Goal: Transaction & Acquisition: Purchase product/service

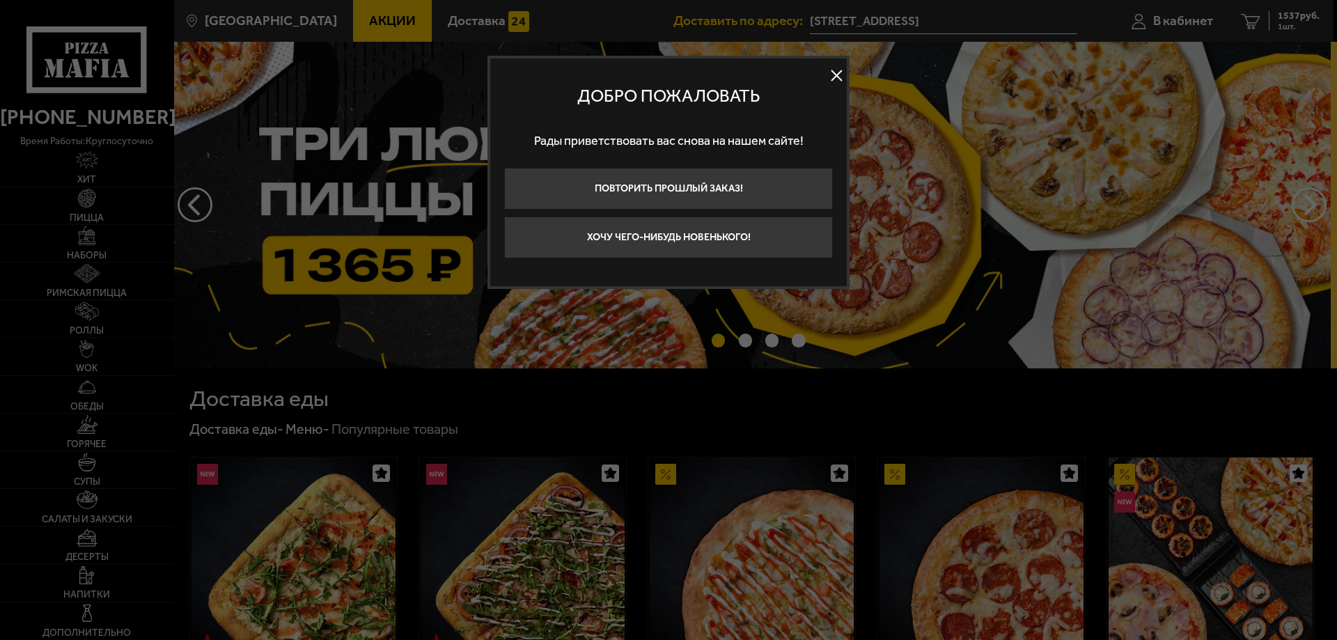
click at [199, 242] on div at bounding box center [668, 320] width 1337 height 640
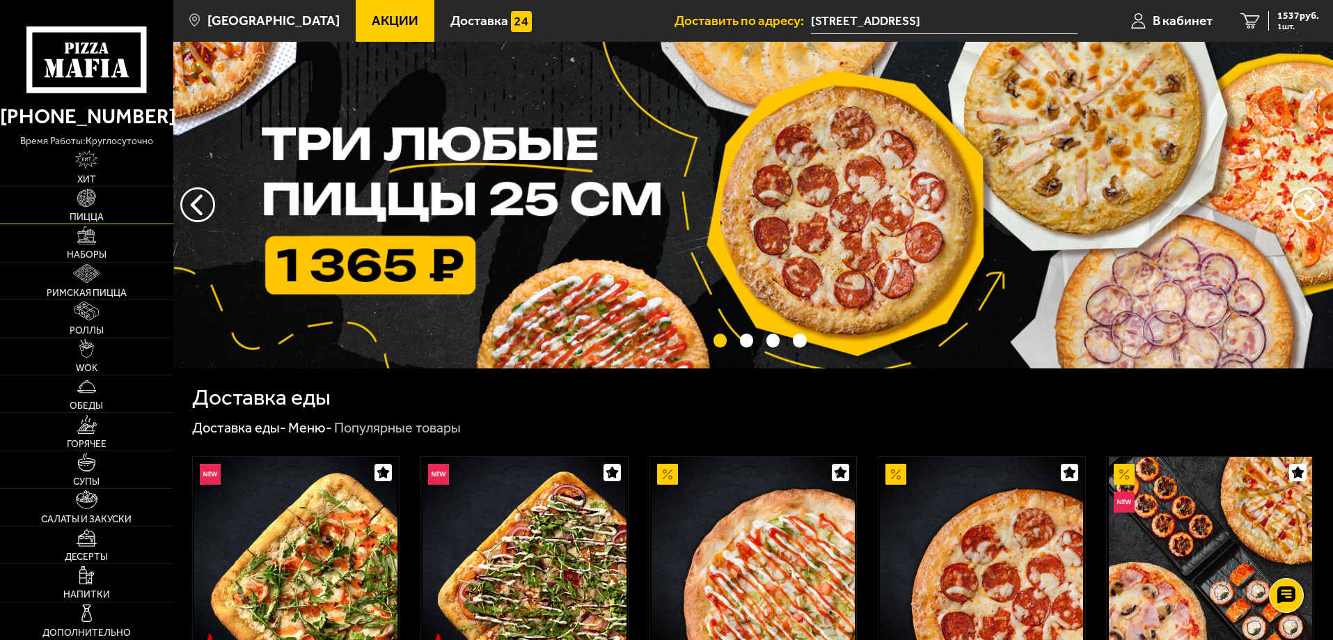
click at [97, 194] on link "Пицца" at bounding box center [86, 205] width 173 height 37
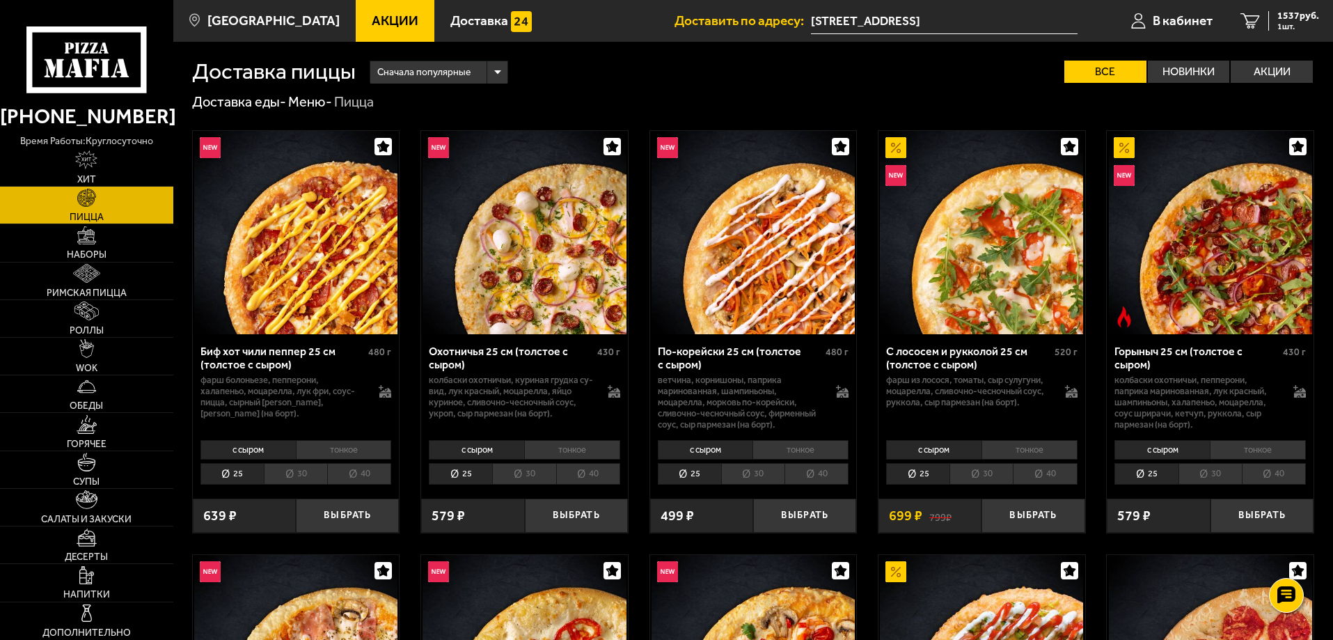
click at [549, 449] on li "тонкое" at bounding box center [572, 449] width 96 height 19
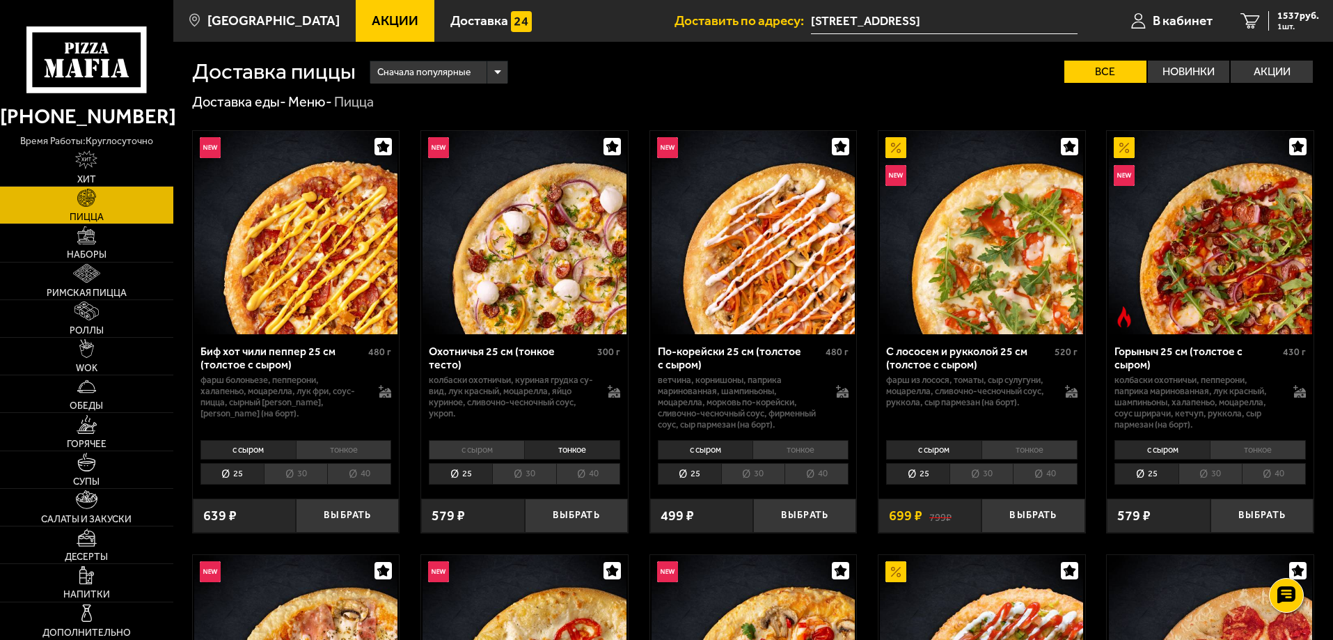
click at [485, 449] on li "с сыром" at bounding box center [476, 449] width 95 height 19
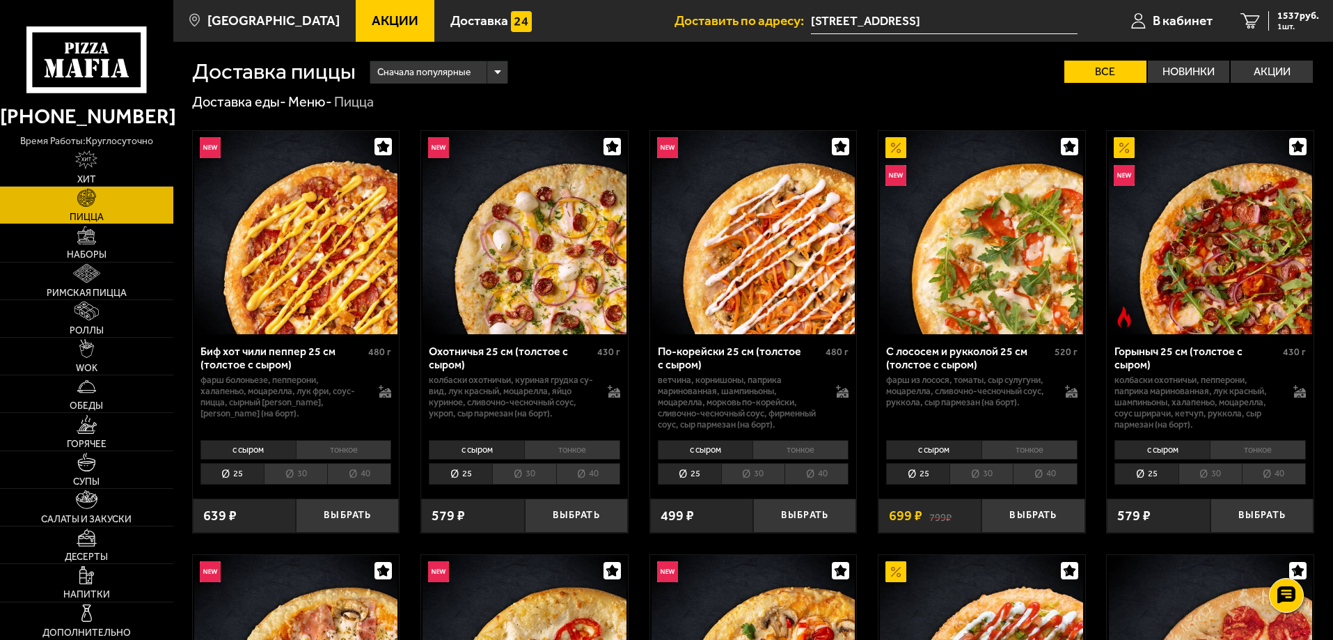
click at [520, 473] on li "30" at bounding box center [523, 474] width 63 height 22
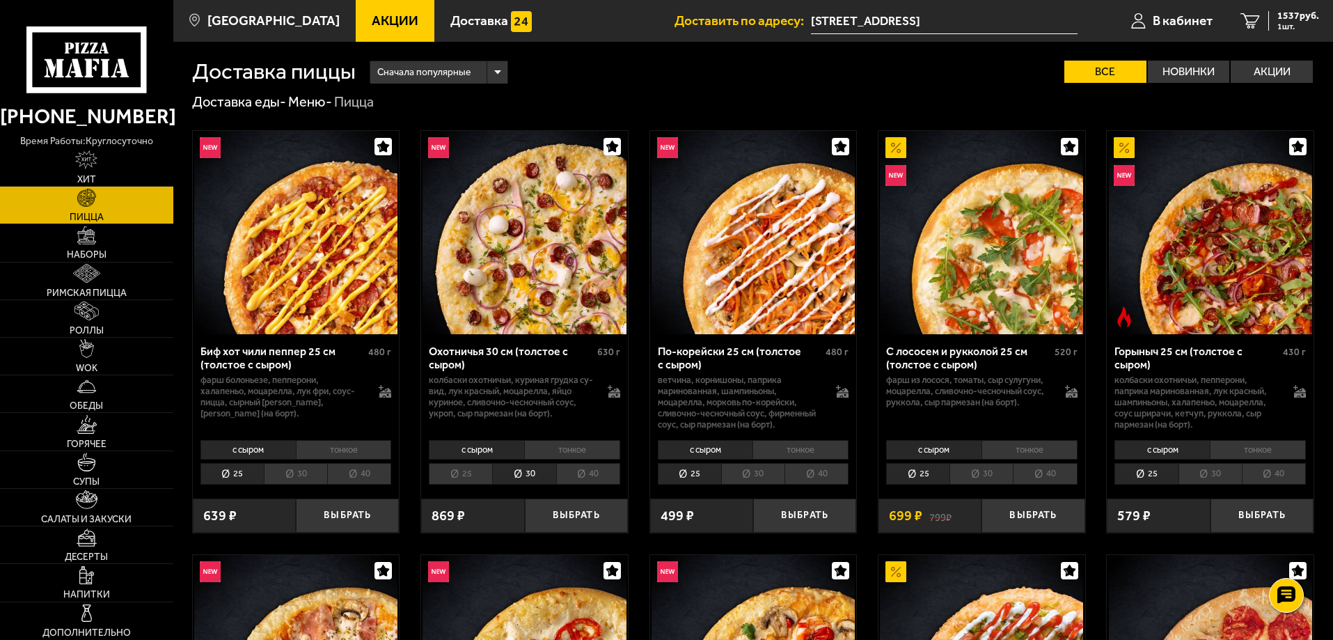
click at [590, 481] on li "40" at bounding box center [588, 474] width 64 height 22
click at [534, 474] on li "30" at bounding box center [523, 474] width 63 height 22
click at [473, 475] on li "25" at bounding box center [460, 474] width 63 height 22
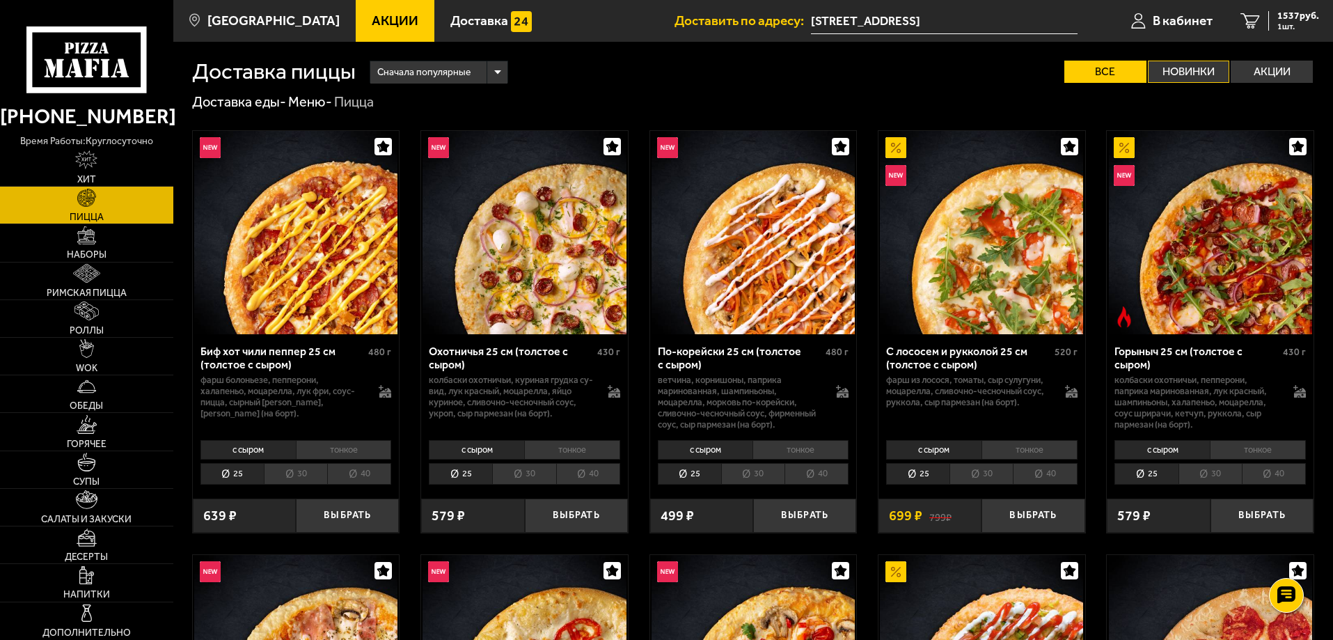
click at [1168, 75] on label "Новинки" at bounding box center [1189, 72] width 82 height 22
click at [0, 0] on input "Новинки" at bounding box center [0, 0] width 0 height 0
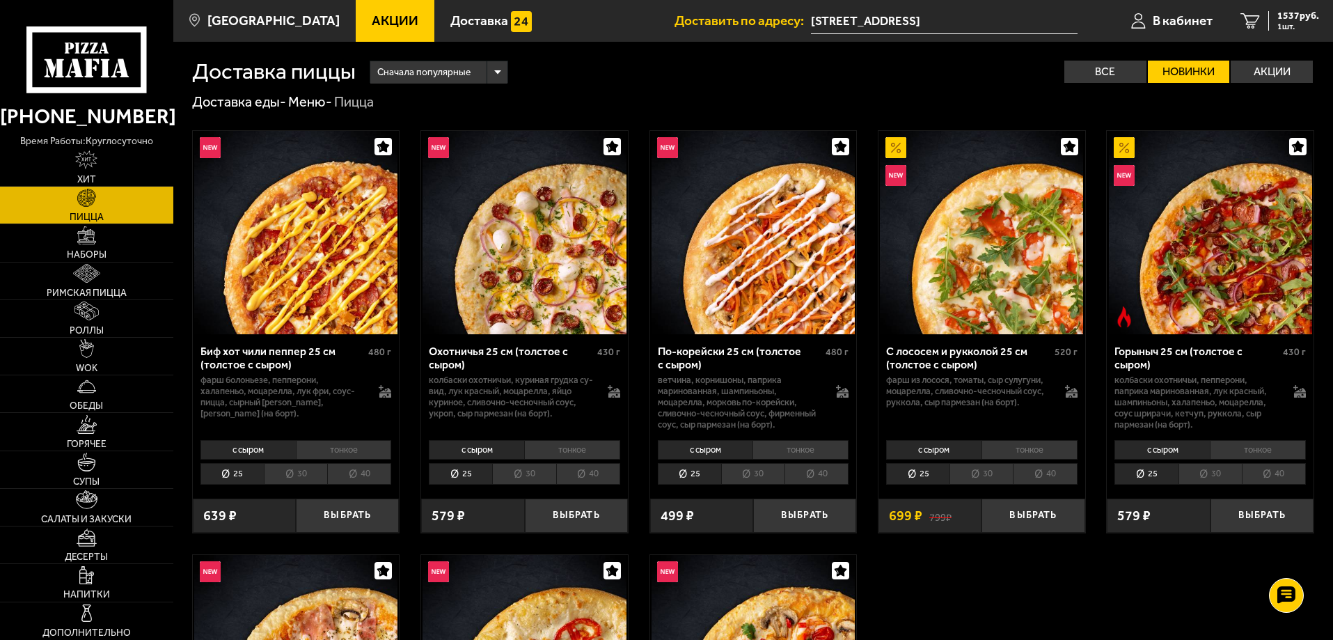
click at [109, 200] on link "Пицца" at bounding box center [86, 205] width 173 height 37
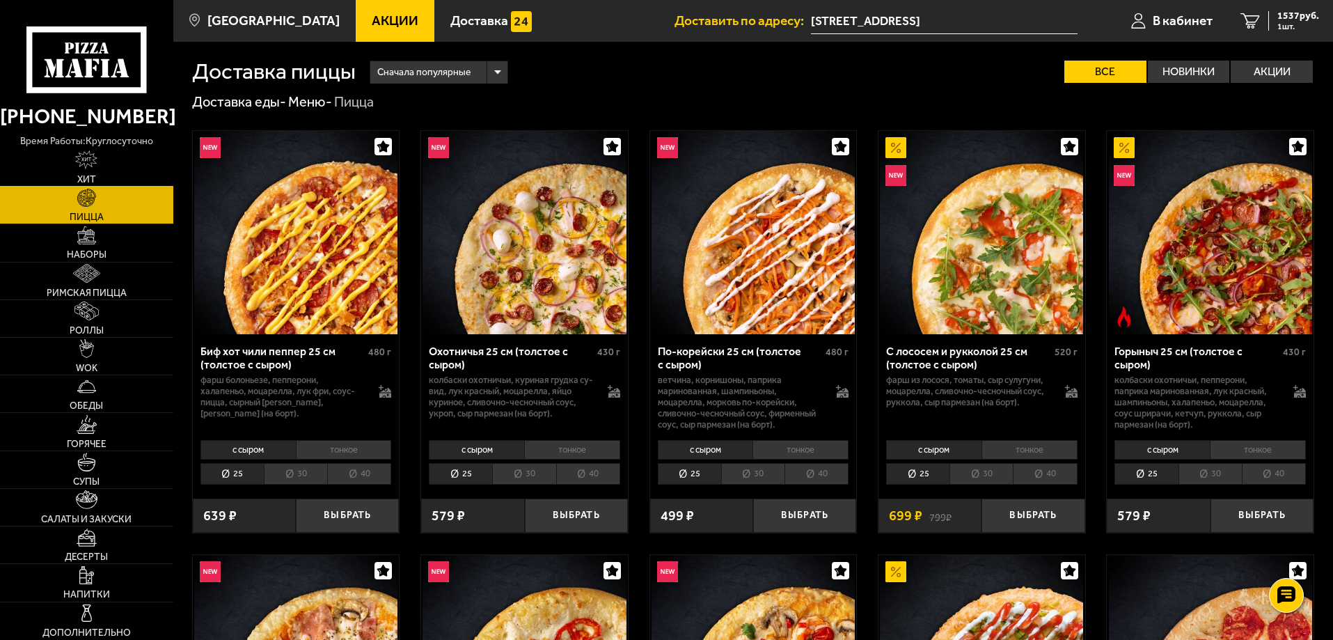
click at [95, 165] on img at bounding box center [86, 159] width 22 height 19
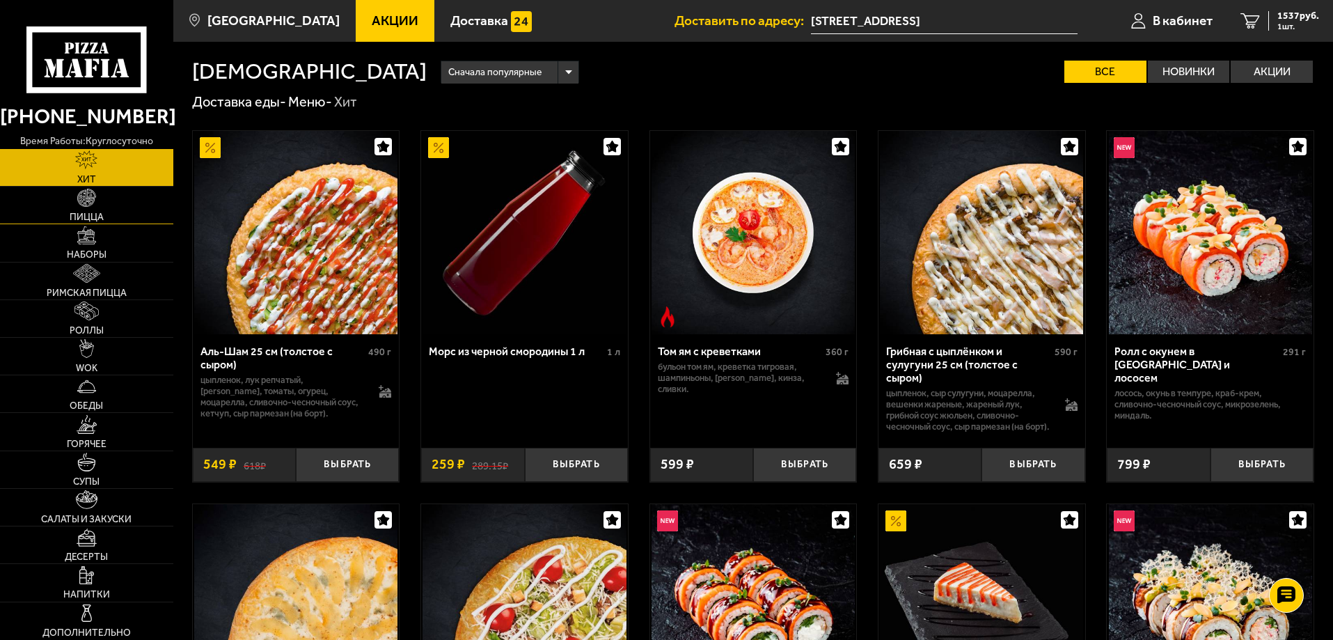
click at [125, 209] on link "Пицца" at bounding box center [86, 205] width 173 height 37
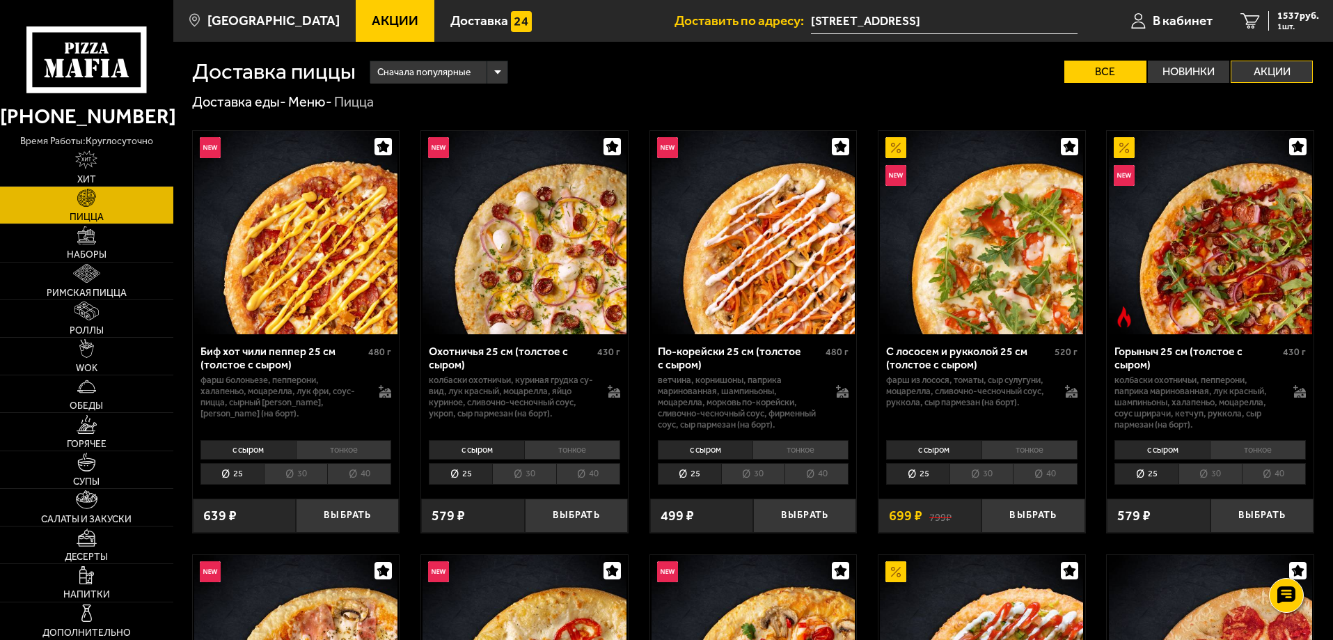
click at [1269, 62] on label "Акции" at bounding box center [1272, 72] width 82 height 22
click at [0, 0] on input "Акции" at bounding box center [0, 0] width 0 height 0
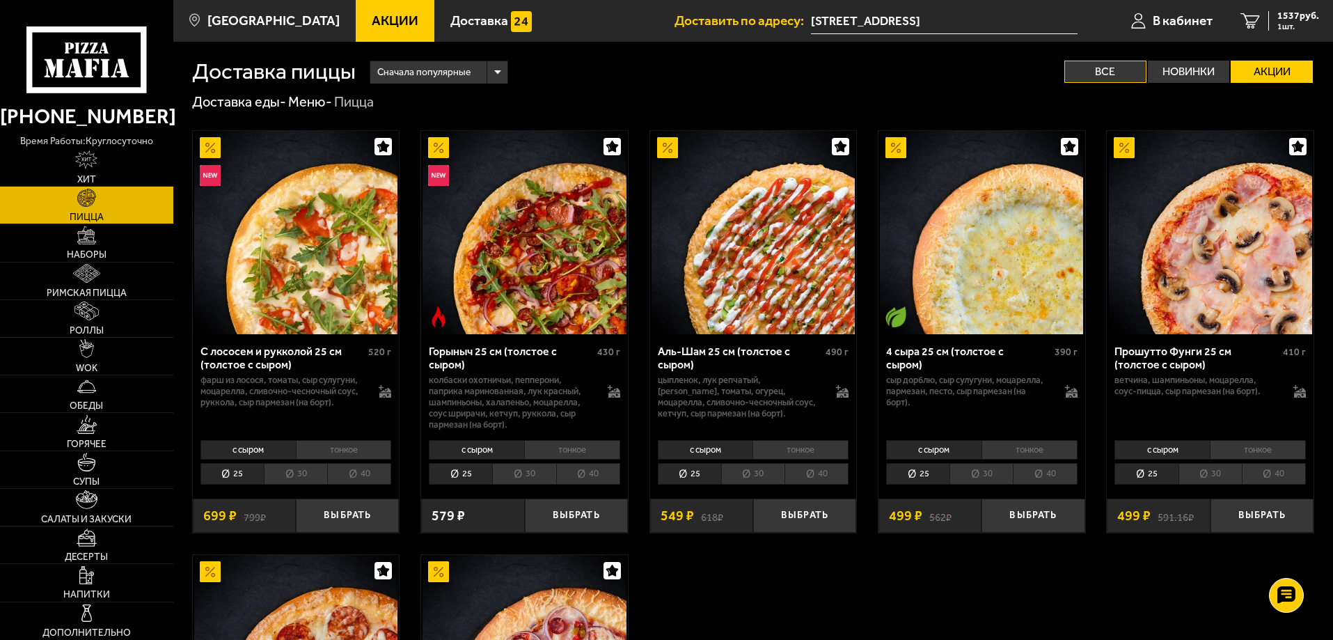
click at [1104, 65] on label "Все" at bounding box center [1106, 72] width 82 height 22
click at [0, 0] on input "Все" at bounding box center [0, 0] width 0 height 0
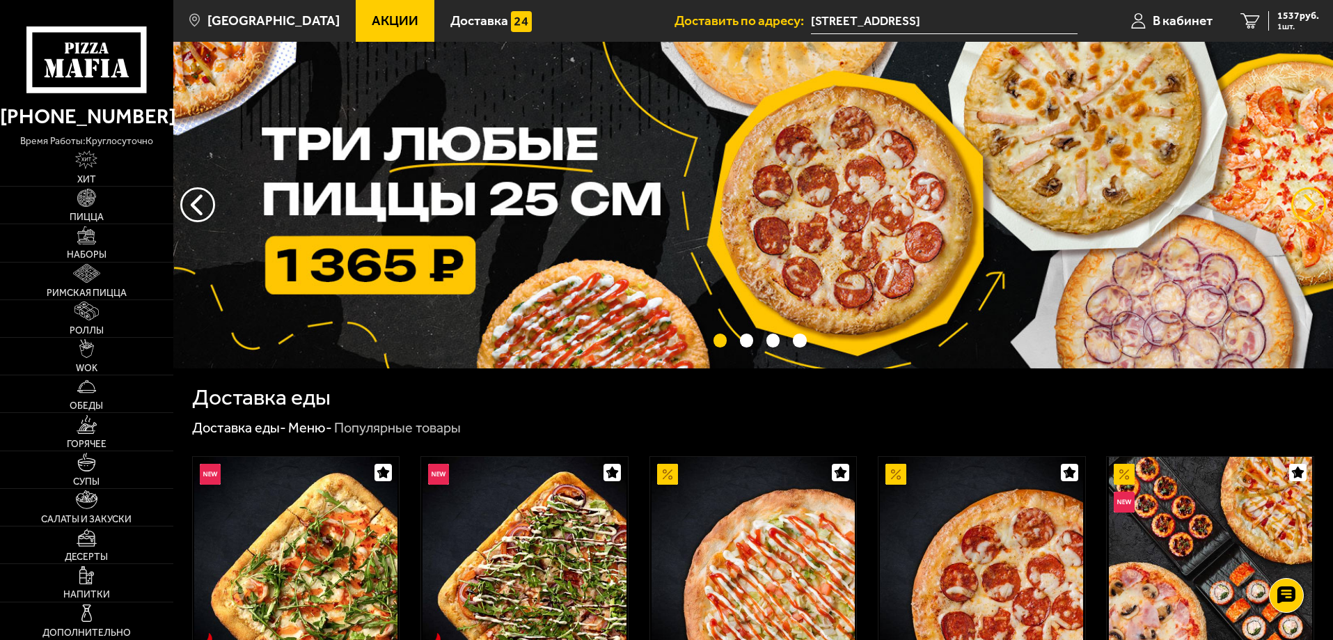
click at [1301, 201] on button "предыдущий" at bounding box center [1309, 204] width 35 height 35
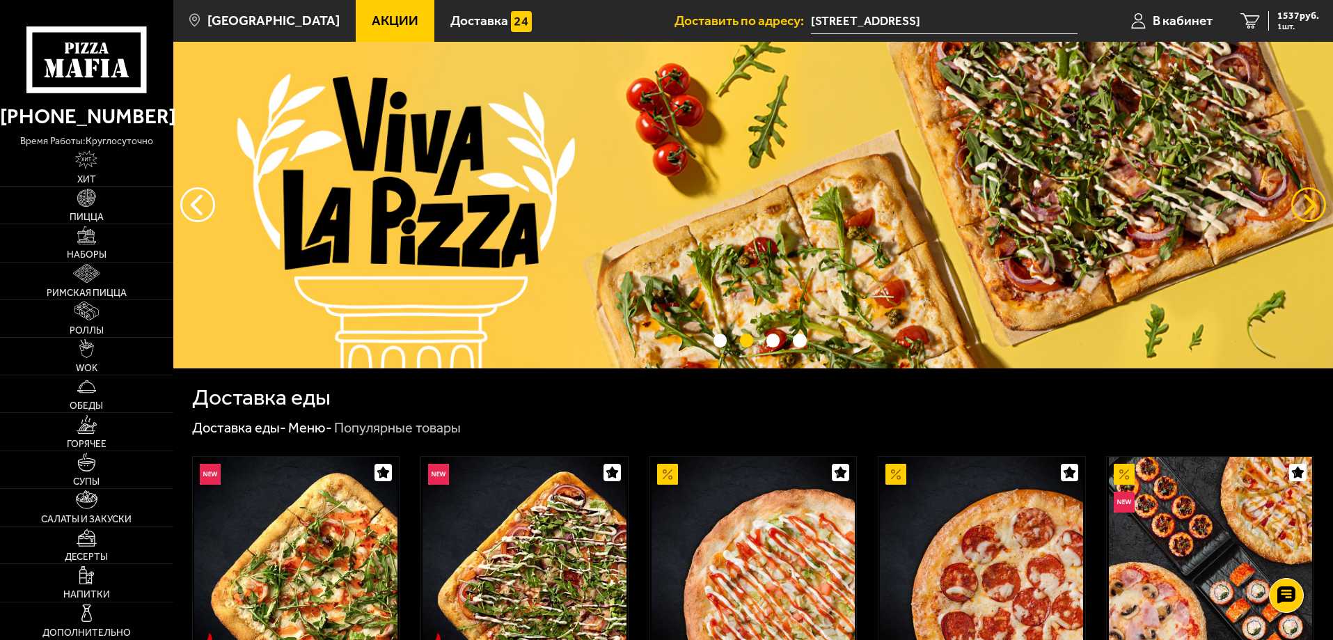
click at [1301, 201] on button "предыдущий" at bounding box center [1309, 204] width 35 height 35
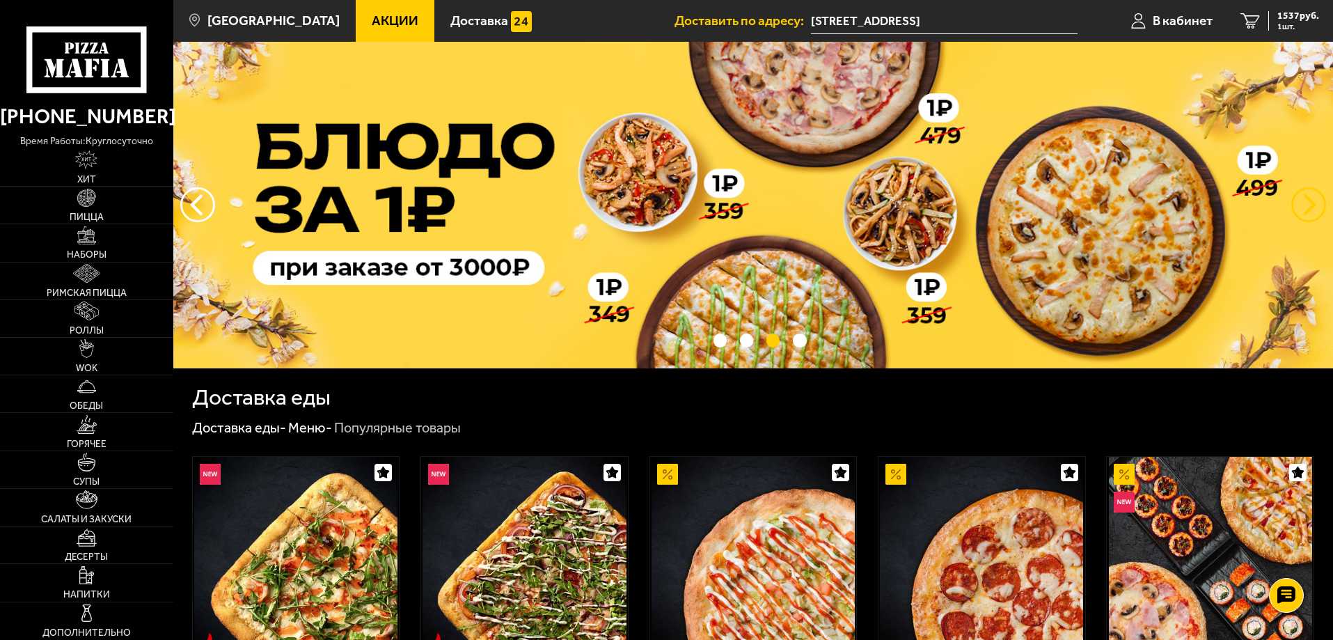
click at [1301, 201] on button "предыдущий" at bounding box center [1309, 204] width 35 height 35
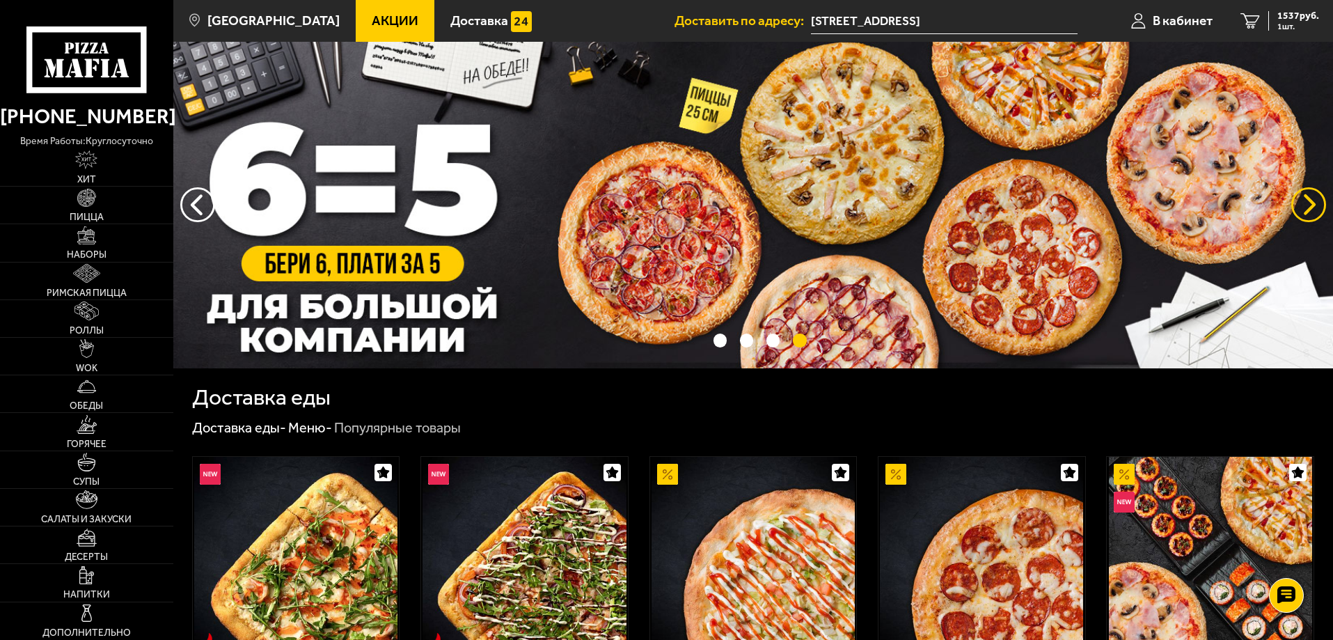
click at [1301, 201] on button "предыдущий" at bounding box center [1309, 204] width 35 height 35
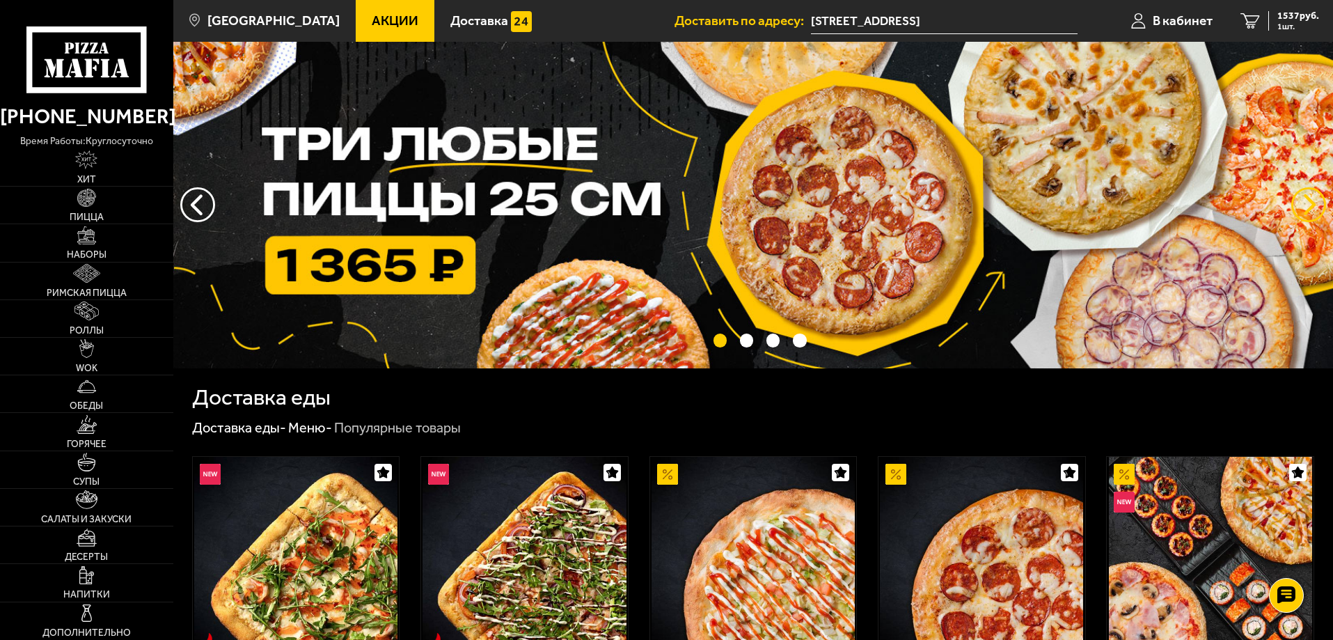
click at [1301, 201] on button "предыдущий" at bounding box center [1309, 204] width 35 height 35
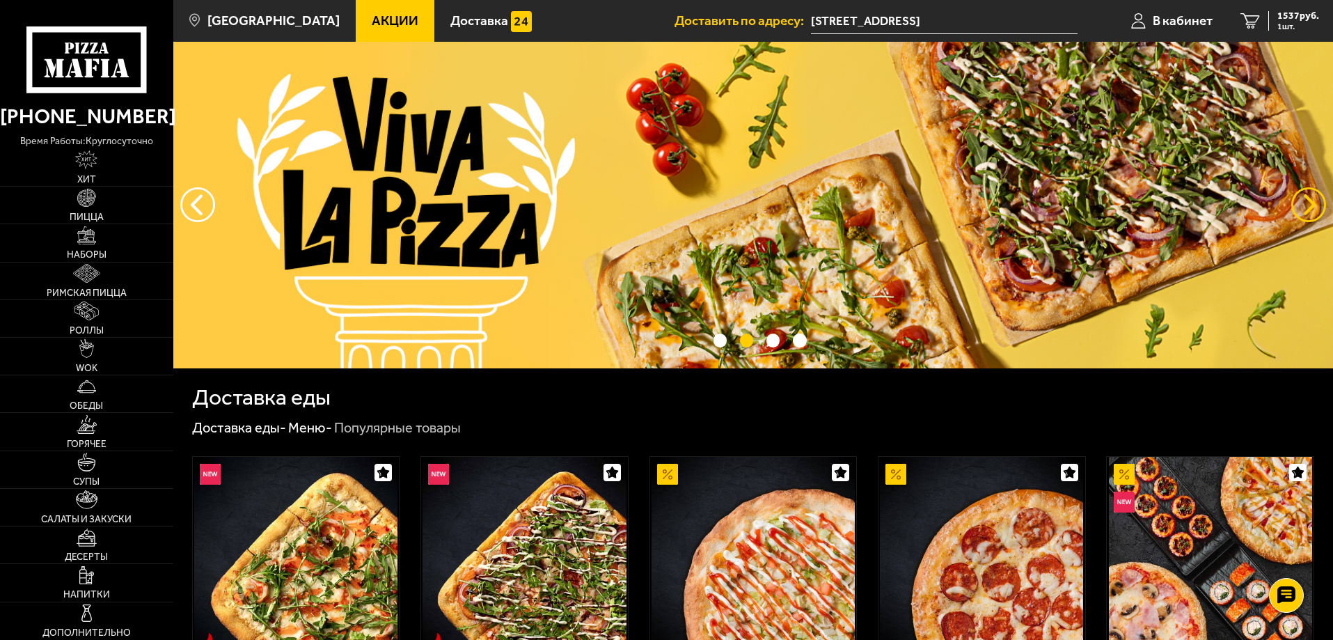
click at [1301, 201] on button "предыдущий" at bounding box center [1309, 204] width 35 height 35
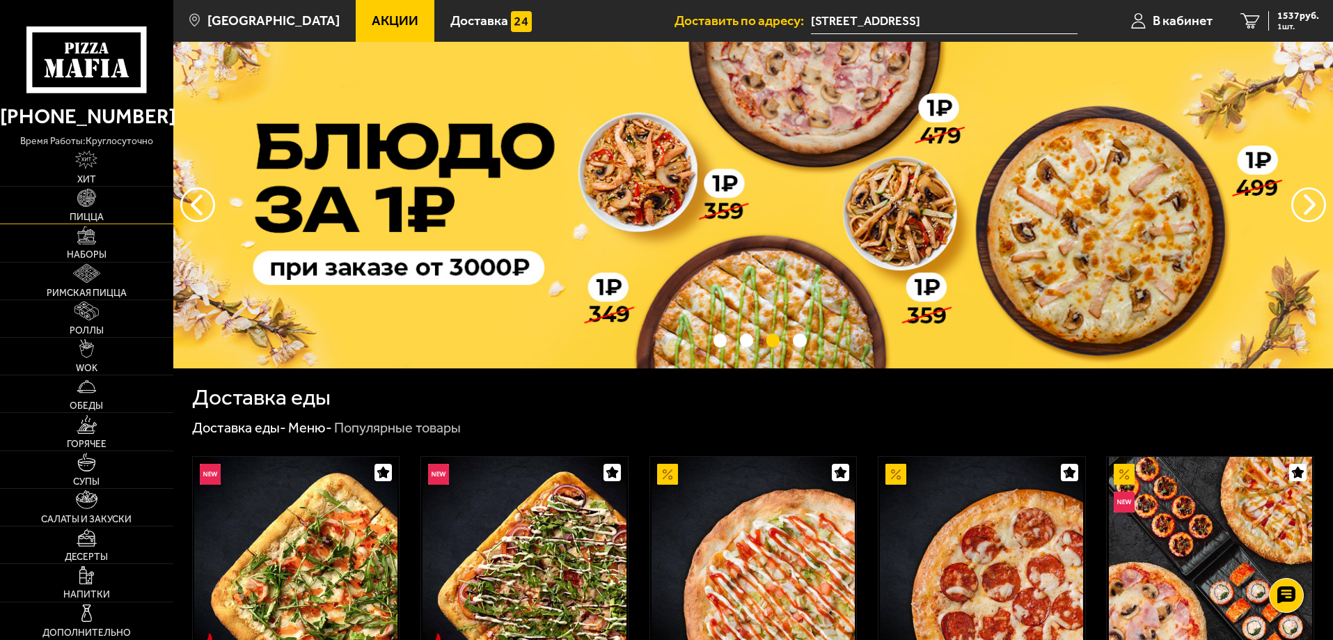
click at [117, 210] on link "Пицца" at bounding box center [86, 205] width 173 height 37
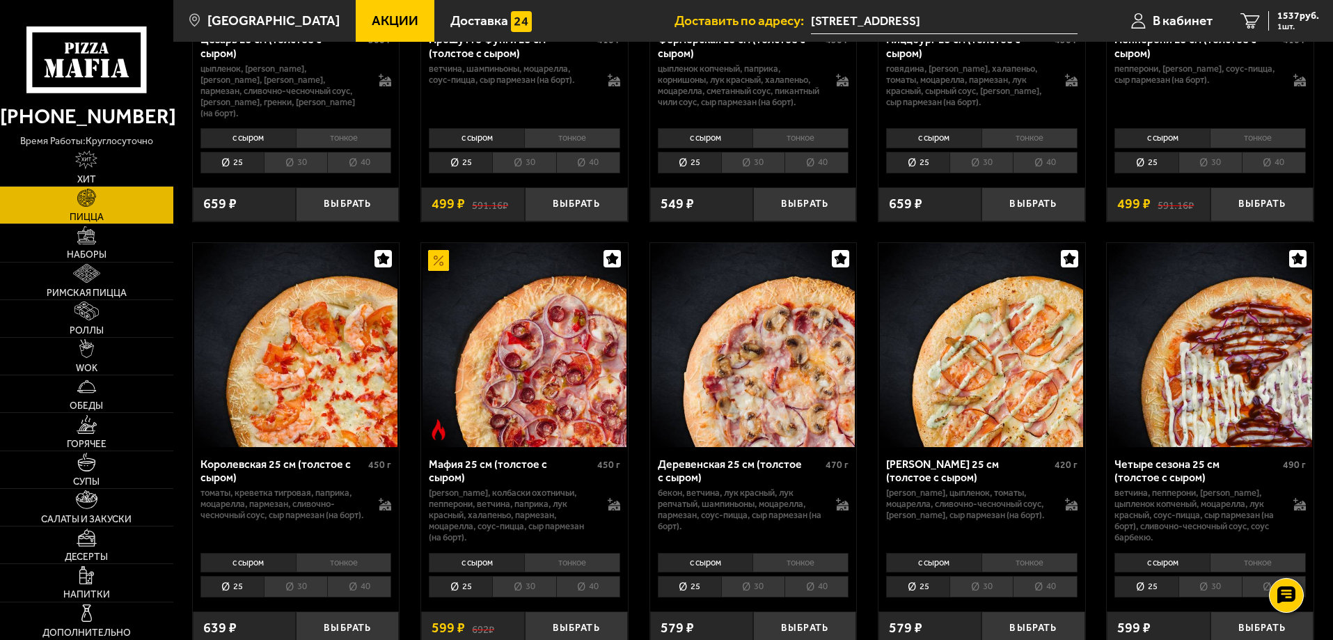
scroll to position [1671, 0]
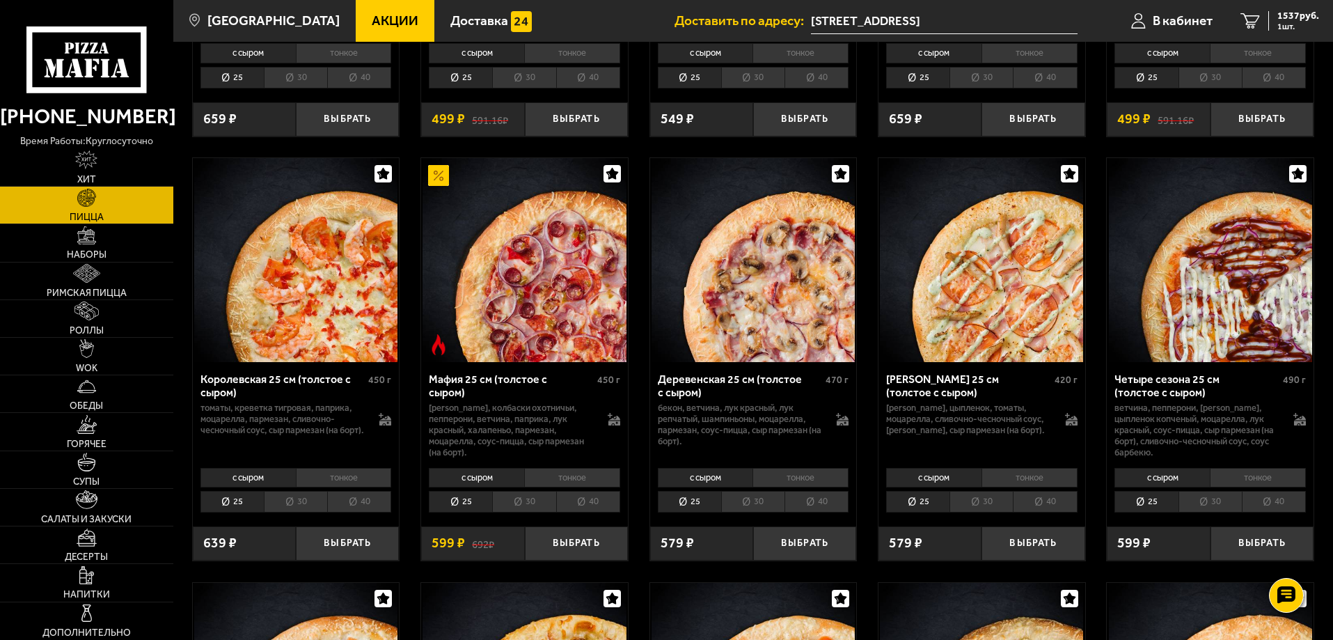
click at [540, 504] on li "30" at bounding box center [523, 502] width 63 height 22
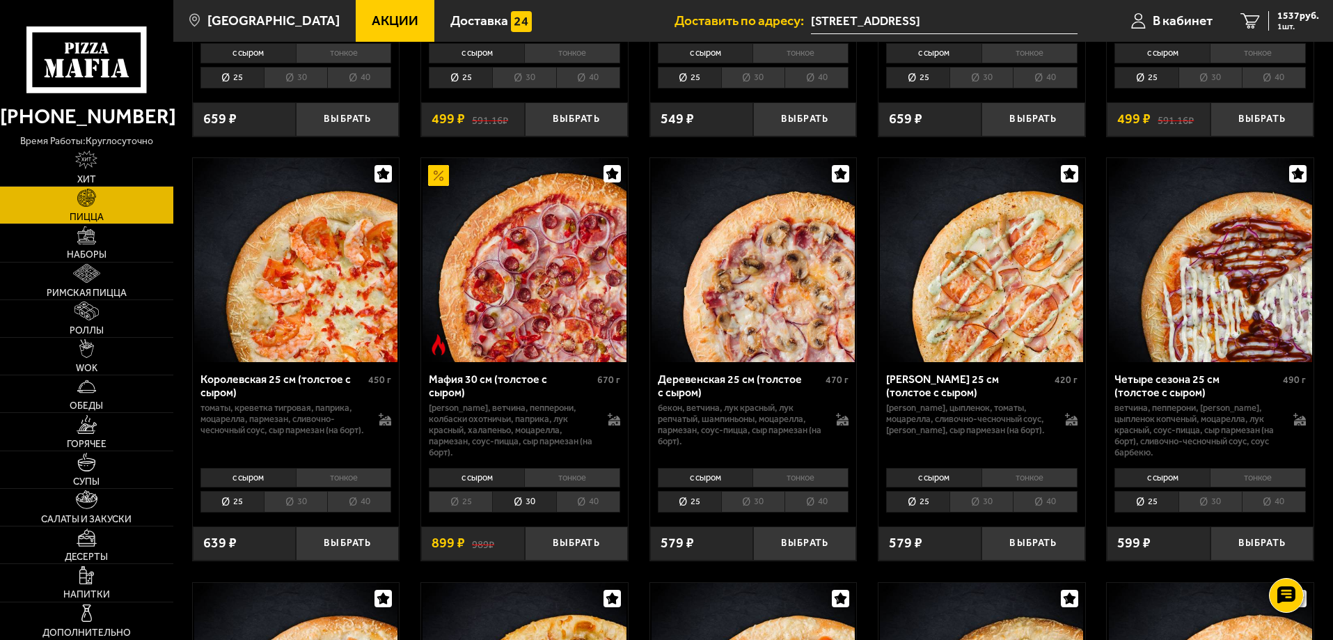
click at [457, 506] on li "25" at bounding box center [460, 502] width 63 height 22
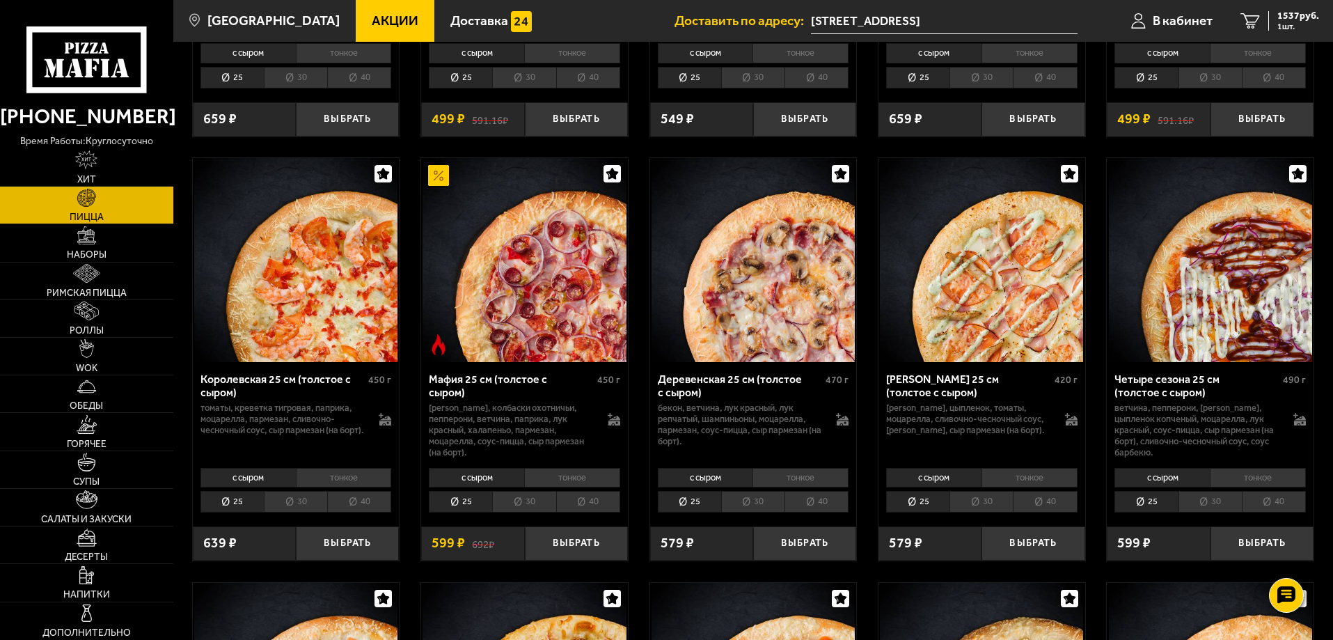
click at [568, 506] on li "40" at bounding box center [588, 502] width 64 height 22
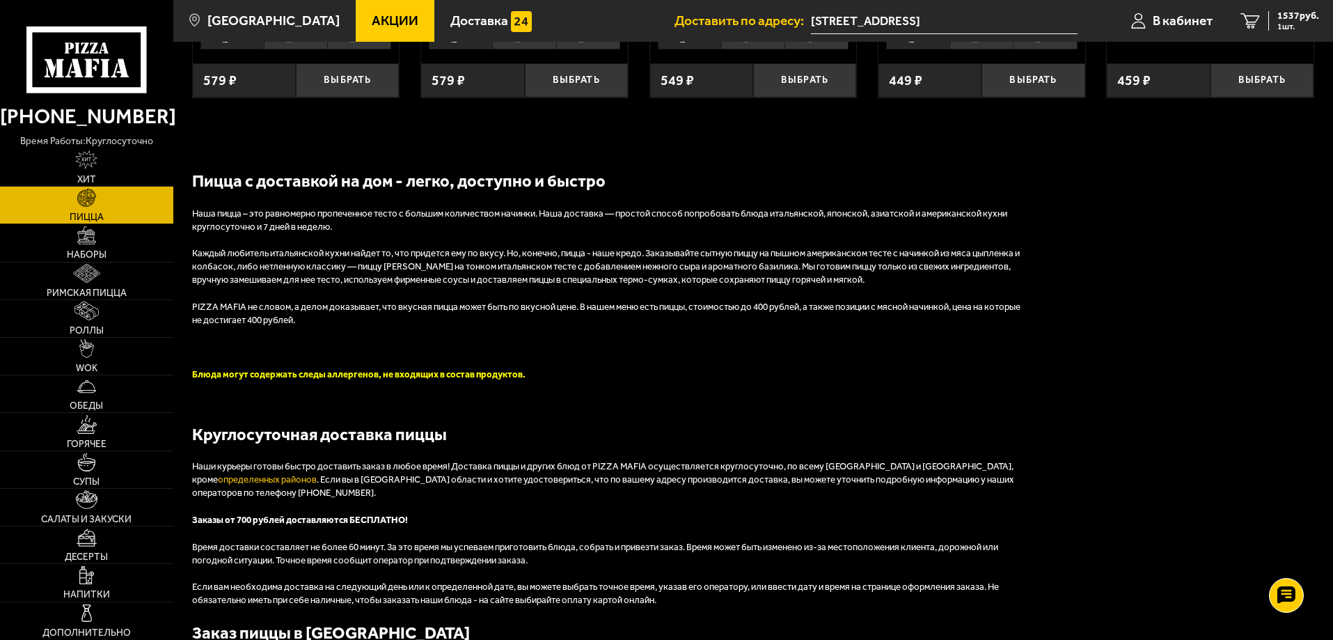
scroll to position [3276, 0]
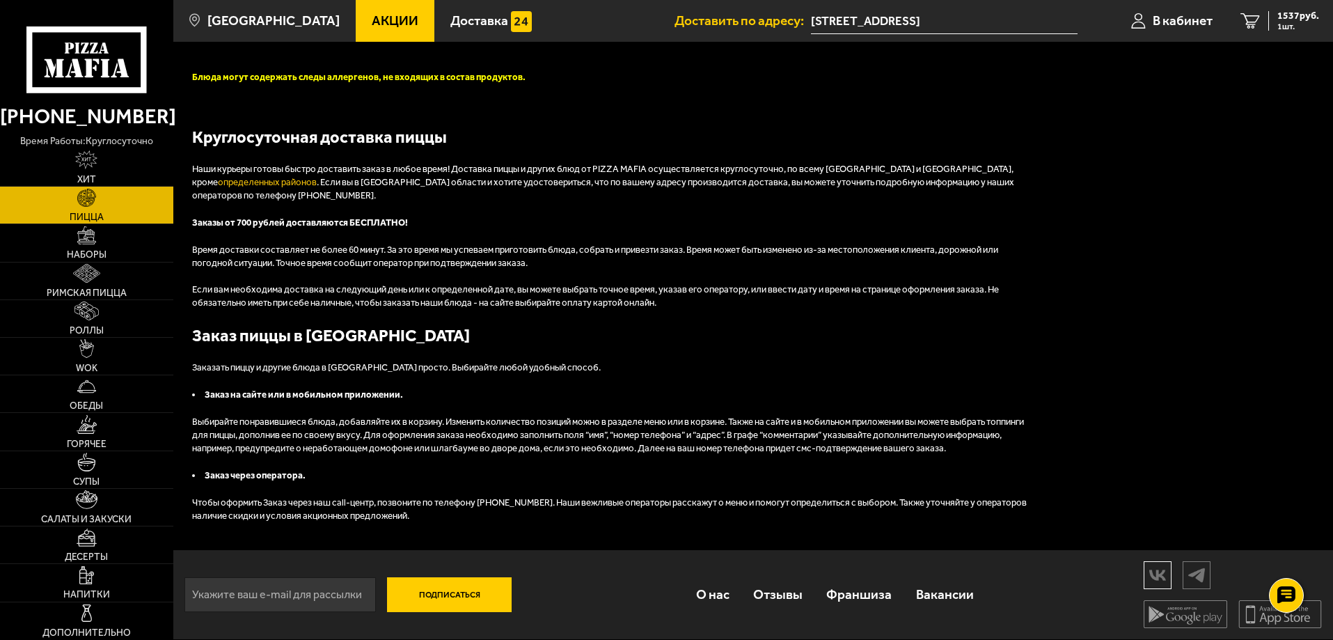
click at [1152, 572] on img at bounding box center [1158, 575] width 26 height 24
